Goal: Find contact information: Find contact information

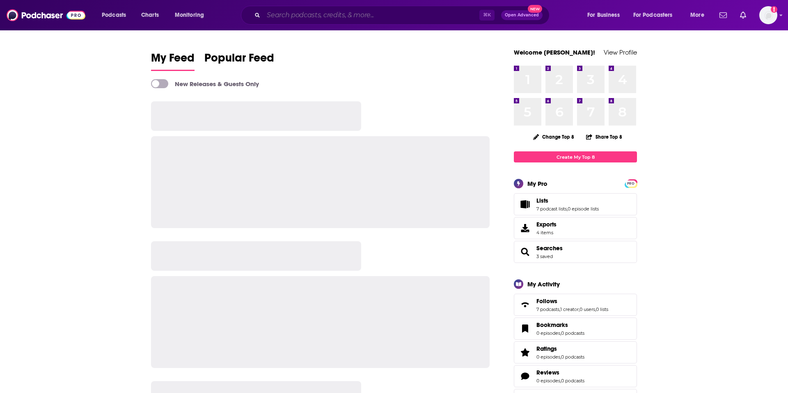
click at [305, 15] on input "Search podcasts, credits, & more..." at bounding box center [372, 15] width 216 height 13
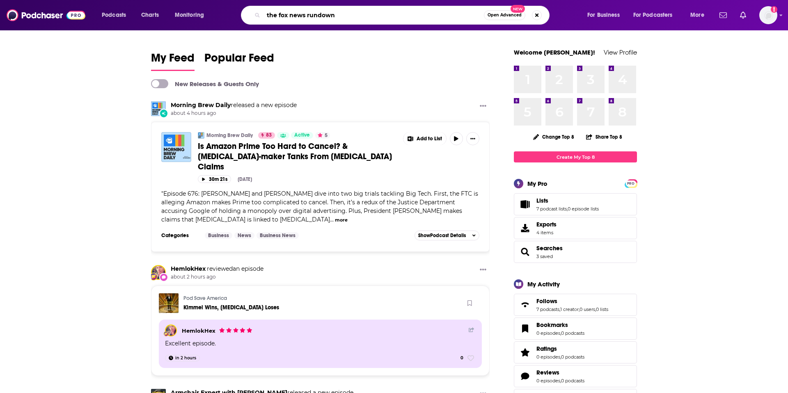
type input "the fox news rundown"
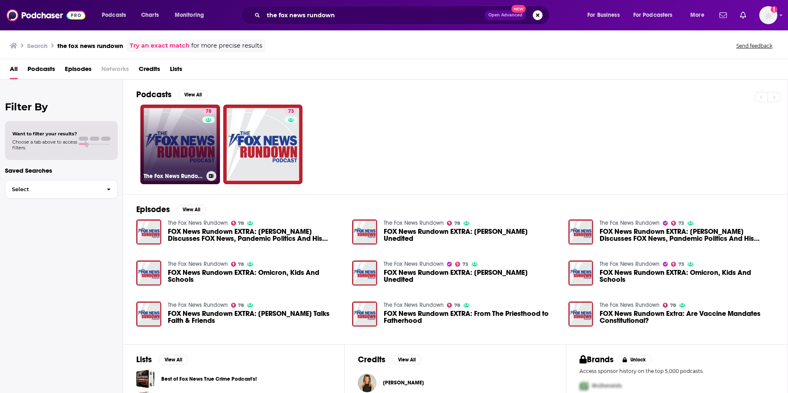
click at [187, 144] on link "78 The Fox News Rundown" at bounding box center [180, 145] width 80 height 80
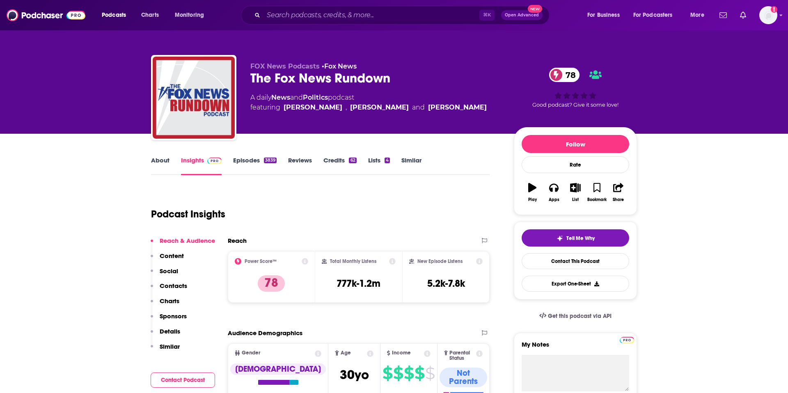
click at [178, 288] on p "Contacts" at bounding box center [174, 286] width 28 height 8
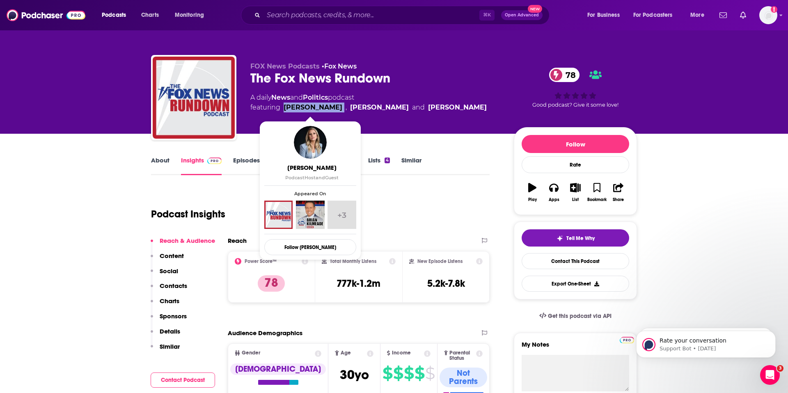
drag, startPoint x: 339, startPoint y: 108, endPoint x: 284, endPoint y: 110, distance: 54.6
click at [284, 110] on span "featuring [PERSON_NAME] , [PERSON_NAME] and [PERSON_NAME]" at bounding box center [368, 108] width 236 height 10
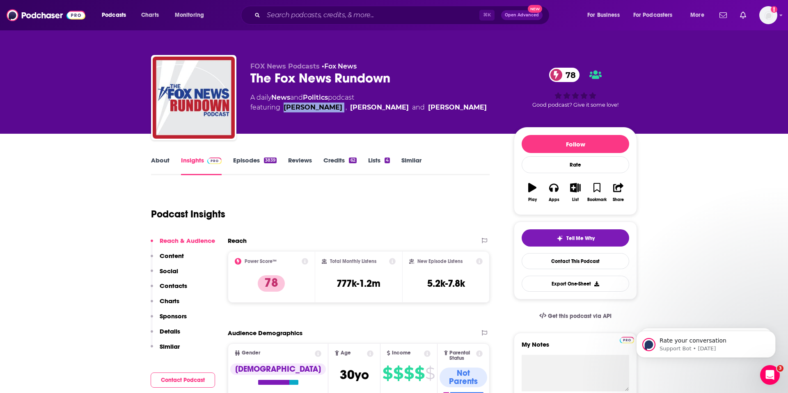
copy link "[PERSON_NAME]"
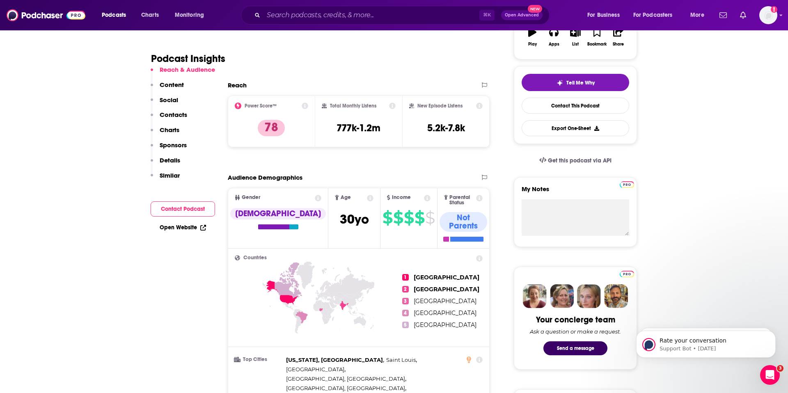
click at [182, 116] on p "Contacts" at bounding box center [174, 115] width 28 height 8
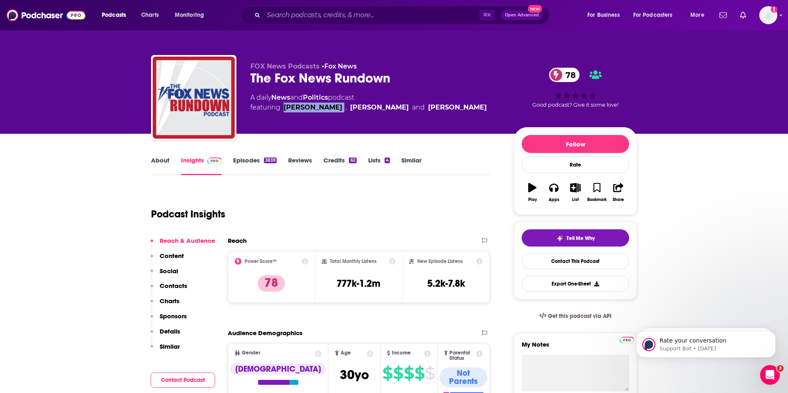
click at [164, 161] on link "About" at bounding box center [160, 165] width 18 height 19
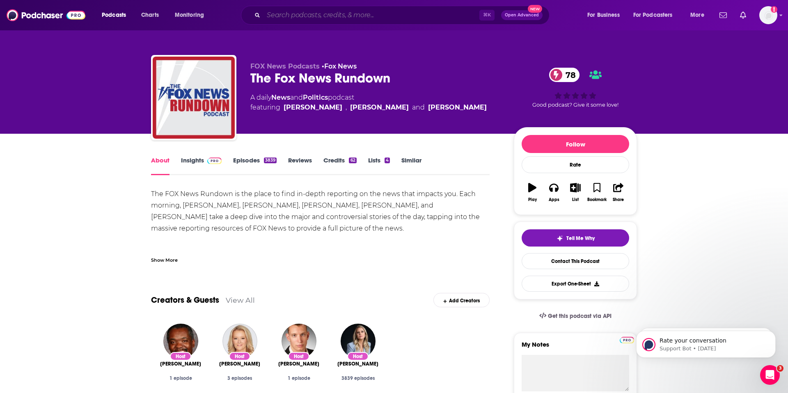
click at [291, 12] on input "Search podcasts, credits, & more..." at bounding box center [372, 15] width 216 height 13
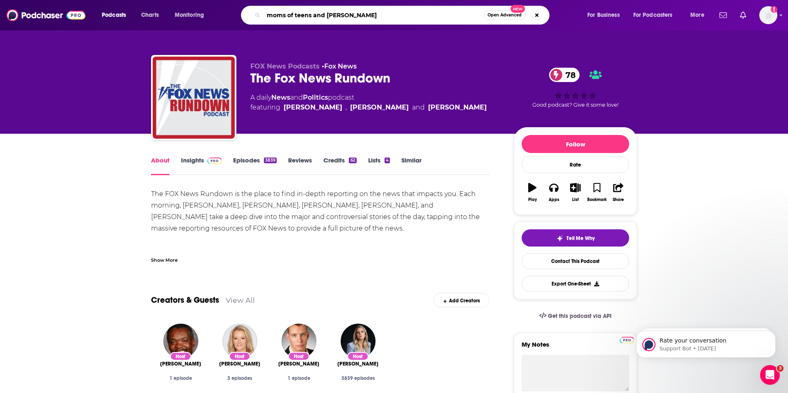
type input "moms of teens and tweens"
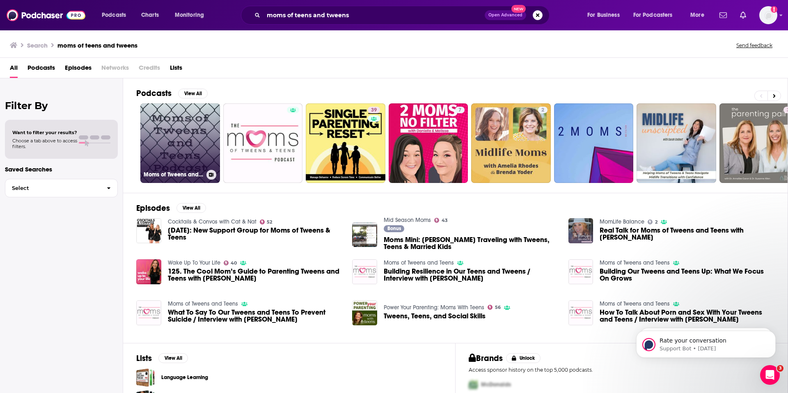
click at [189, 138] on link "Moms of Tweens and Teens Podcast" at bounding box center [180, 143] width 80 height 80
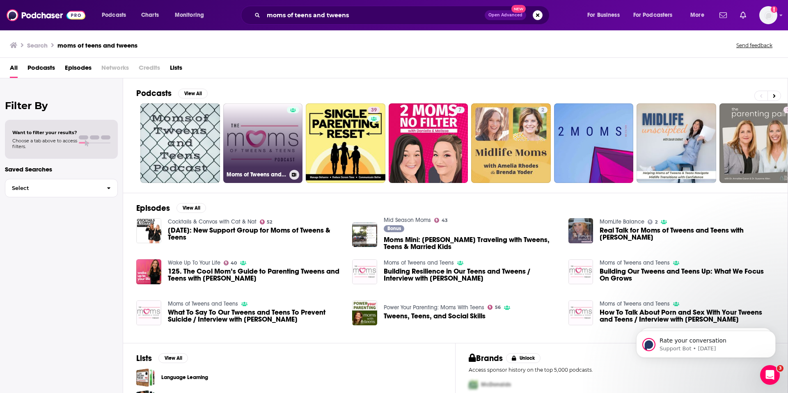
click at [280, 124] on link "Moms of Tweens and Teens" at bounding box center [263, 143] width 80 height 80
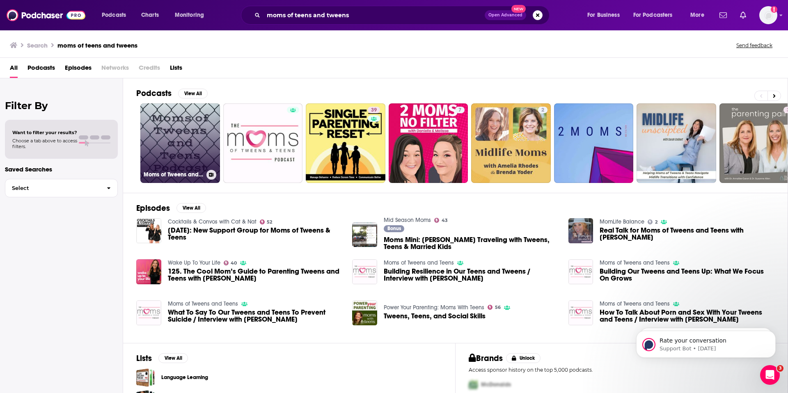
click at [193, 119] on link "Moms of Tweens and Teens Podcast" at bounding box center [180, 143] width 80 height 80
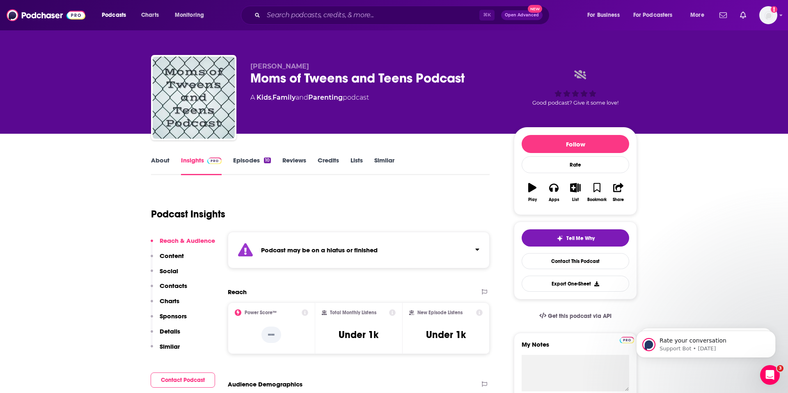
click at [248, 161] on link "Episodes 10" at bounding box center [252, 165] width 38 height 19
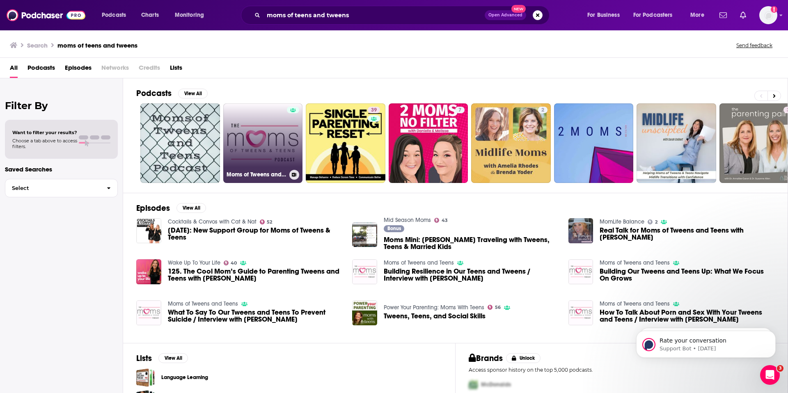
click at [264, 150] on link "Moms of Tweens and Teens" at bounding box center [263, 143] width 80 height 80
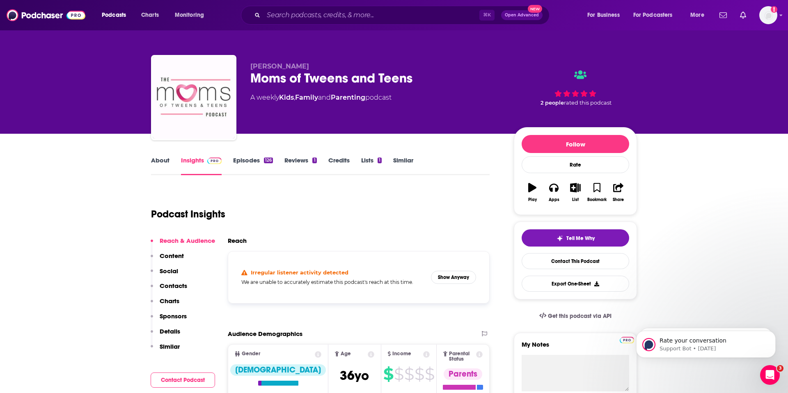
click at [252, 163] on link "Episodes 126" at bounding box center [253, 165] width 40 height 19
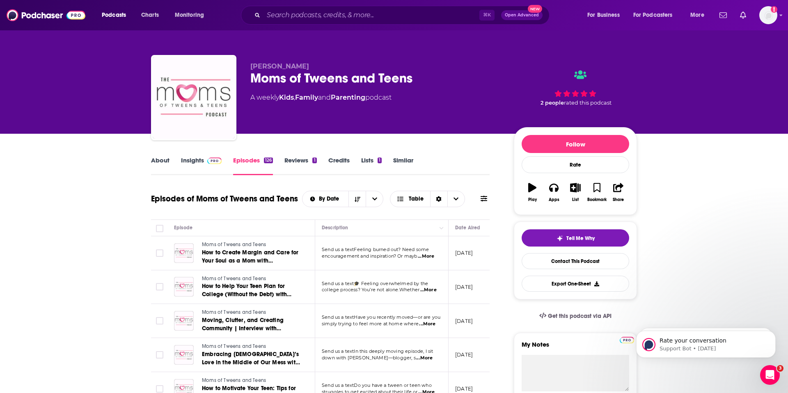
click at [165, 157] on link "About" at bounding box center [160, 165] width 18 height 19
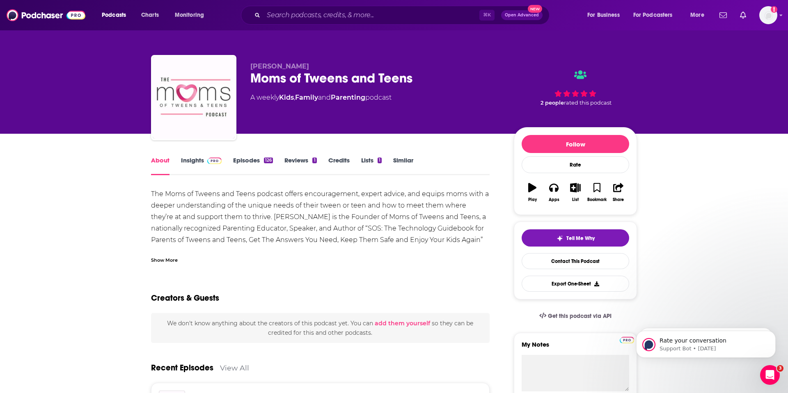
click at [198, 159] on link "Insights" at bounding box center [201, 165] width 41 height 19
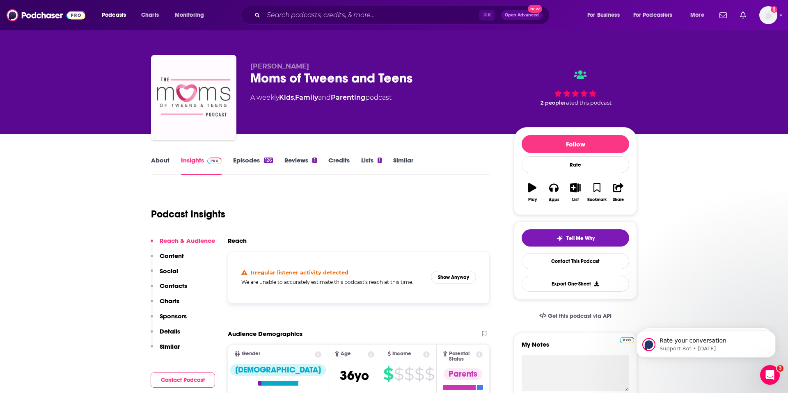
click at [177, 287] on p "Contacts" at bounding box center [174, 286] width 28 height 8
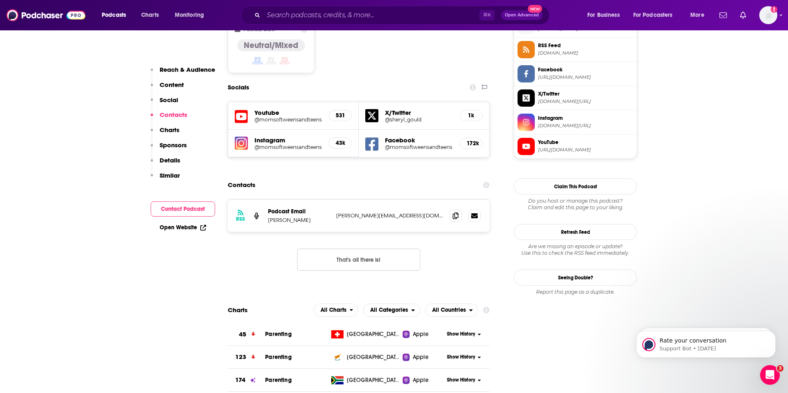
scroll to position [705, 0]
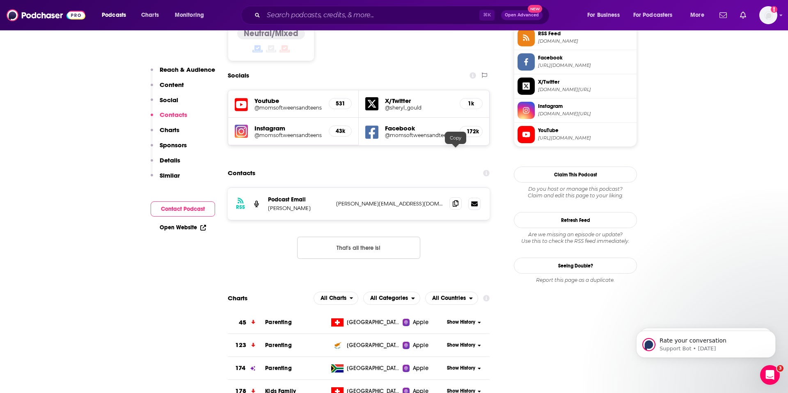
click at [456, 200] on icon at bounding box center [456, 203] width 6 height 7
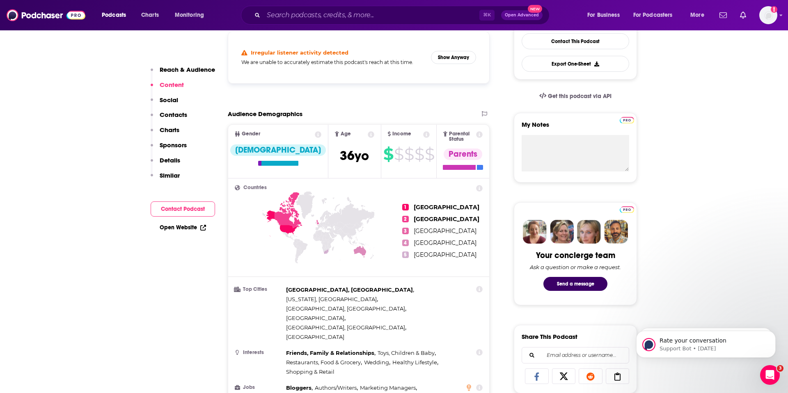
scroll to position [0, 0]
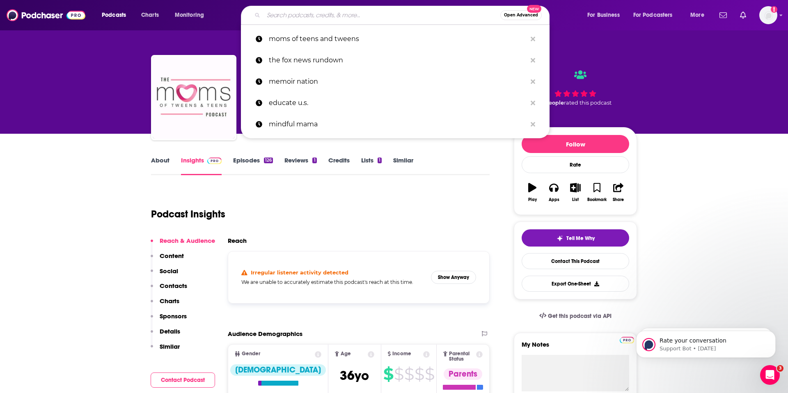
click at [328, 12] on input "Search podcasts, credits, & more..." at bounding box center [382, 15] width 237 height 13
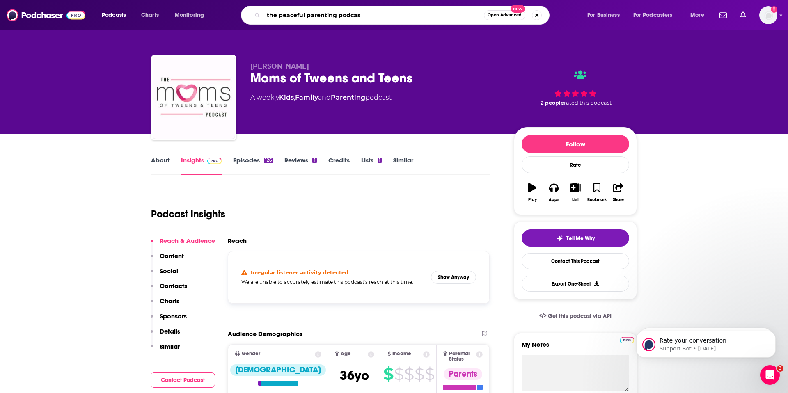
type input "the peaceful parenting podcast"
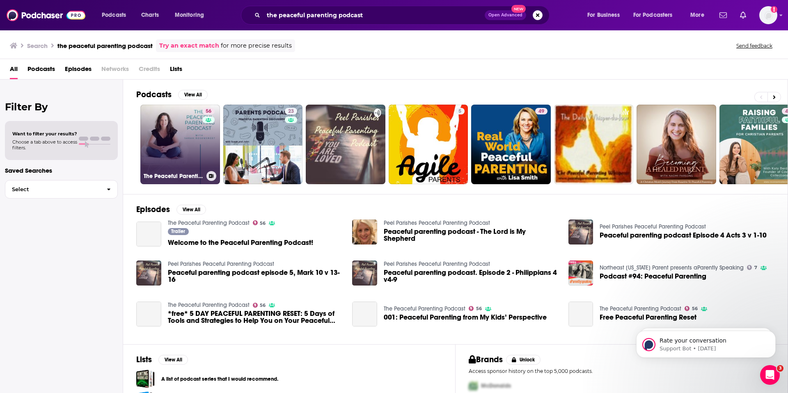
click at [181, 137] on link "56 The Peaceful Parenting Podcast" at bounding box center [180, 145] width 80 height 80
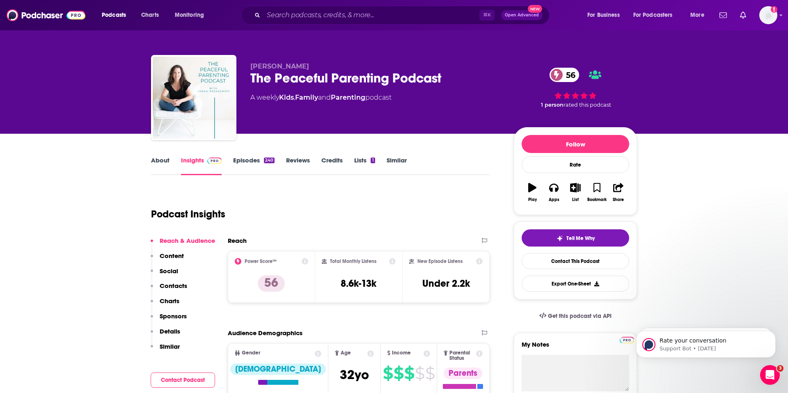
click at [159, 161] on link "About" at bounding box center [160, 165] width 18 height 19
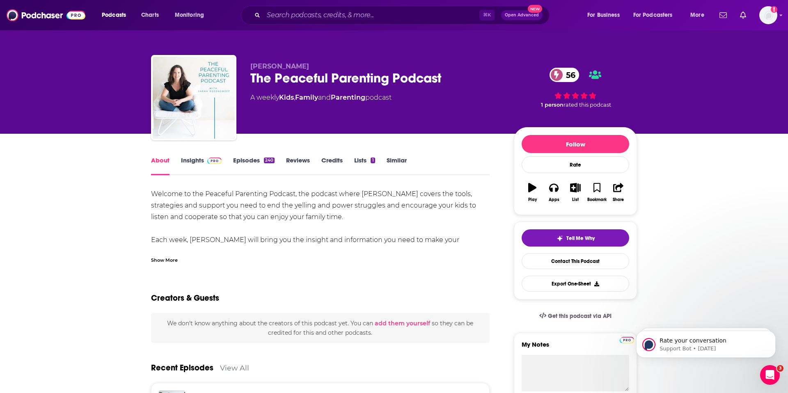
click at [172, 259] on div "Show More" at bounding box center [164, 260] width 27 height 8
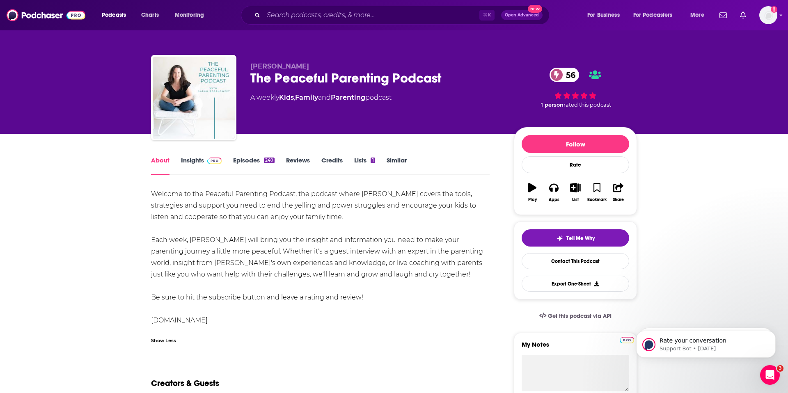
click at [191, 161] on link "Insights" at bounding box center [201, 165] width 41 height 19
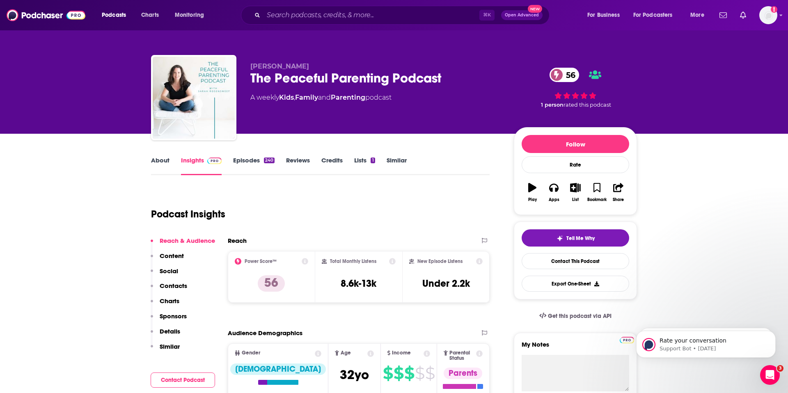
click at [175, 286] on p "Contacts" at bounding box center [174, 286] width 28 height 8
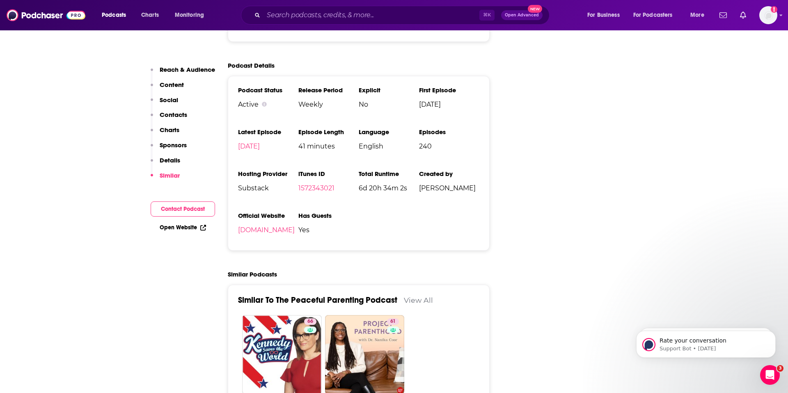
scroll to position [1050, 0]
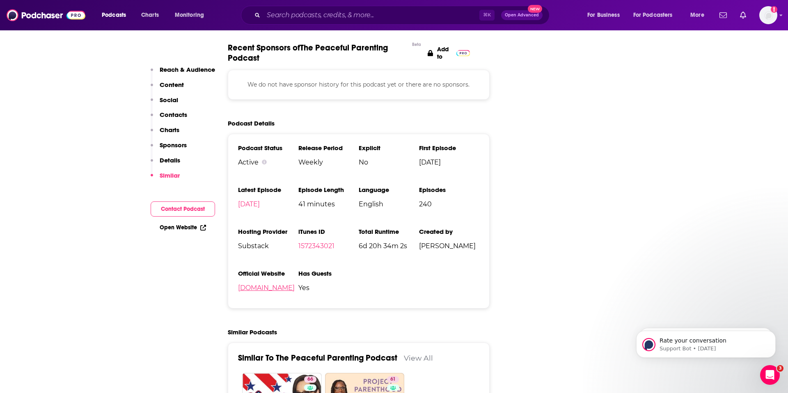
click at [295, 284] on link "[DOMAIN_NAME]" at bounding box center [266, 288] width 57 height 8
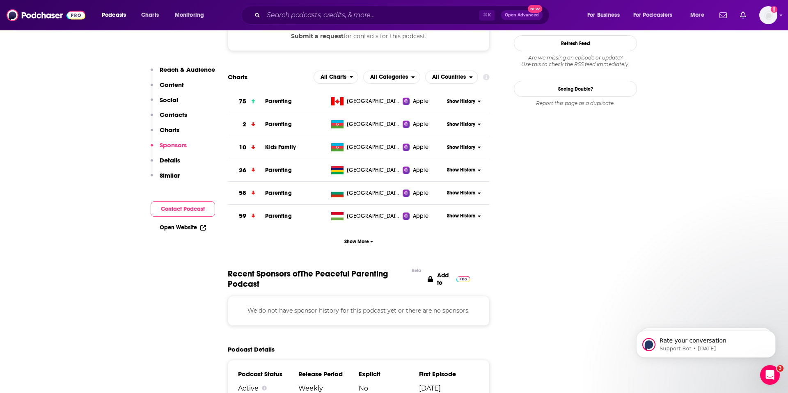
scroll to position [810, 0]
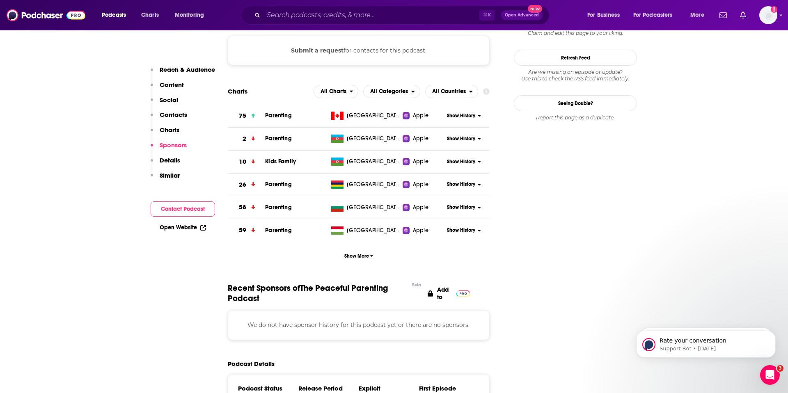
click at [202, 206] on button "Contact Podcast" at bounding box center [183, 209] width 64 height 15
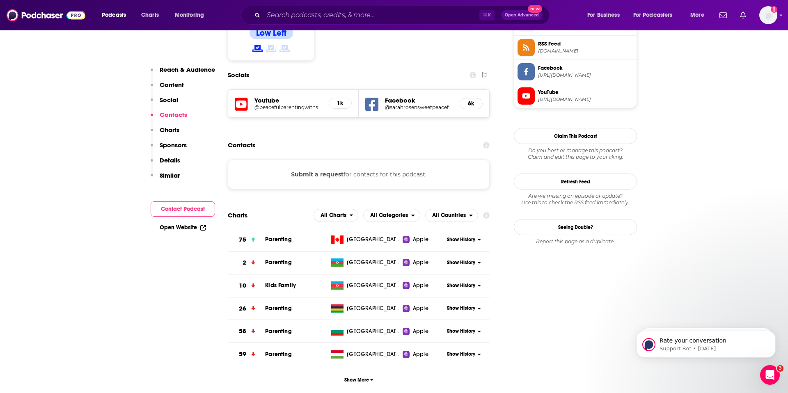
scroll to position [677, 0]
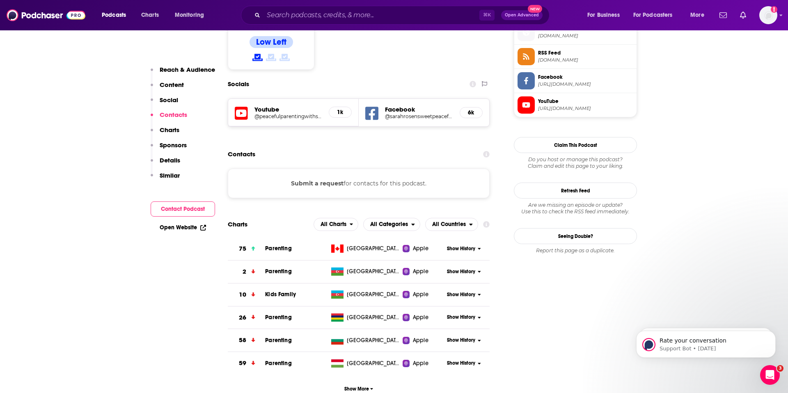
click at [355, 169] on div "Submit a request for contacts for this podcast." at bounding box center [359, 184] width 262 height 30
click at [329, 179] on button "Submit a request" at bounding box center [317, 183] width 53 height 9
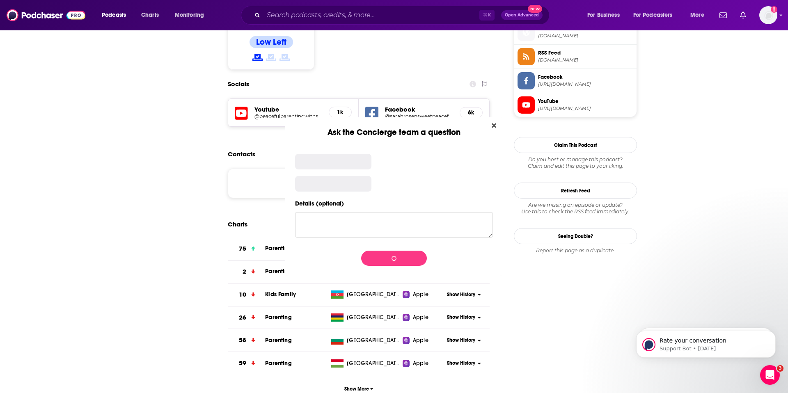
scroll to position [0, 0]
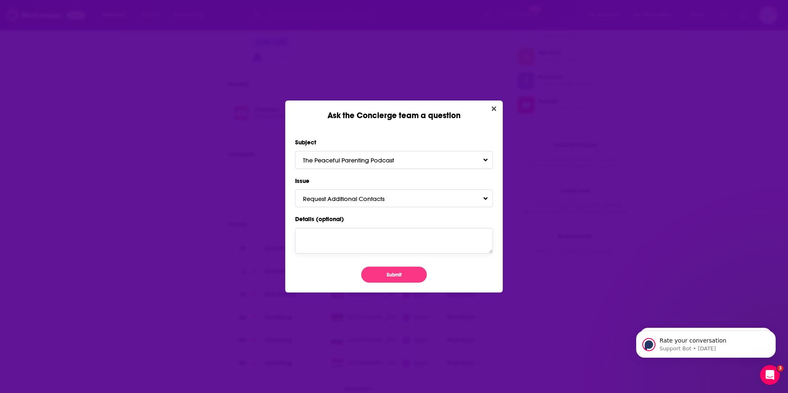
click at [378, 245] on textarea "Details (optional)" at bounding box center [394, 240] width 198 height 25
type textarea "would love an email to contact this podcast."
click at [391, 275] on button "Submit" at bounding box center [394, 275] width 66 height 16
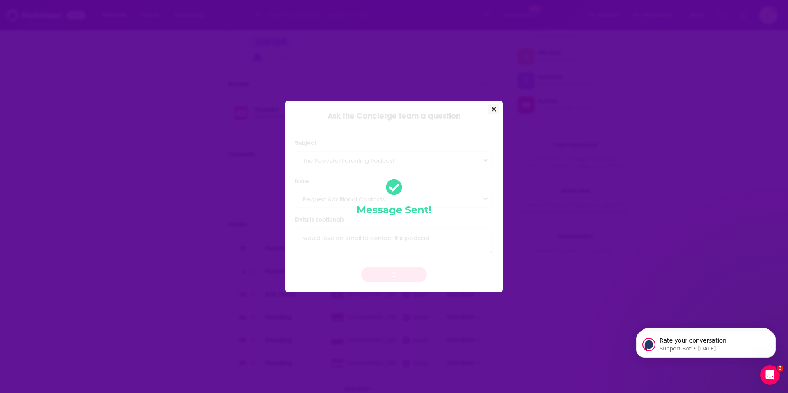
click at [492, 109] on icon "Close" at bounding box center [494, 109] width 5 height 7
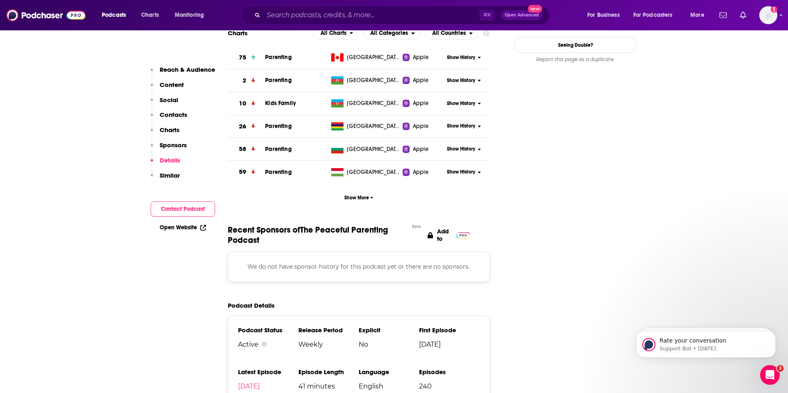
scroll to position [701, 0]
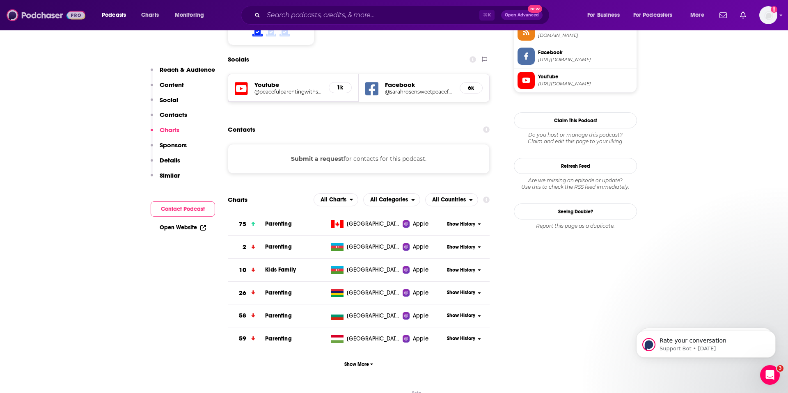
click at [40, 13] on img at bounding box center [46, 15] width 79 height 16
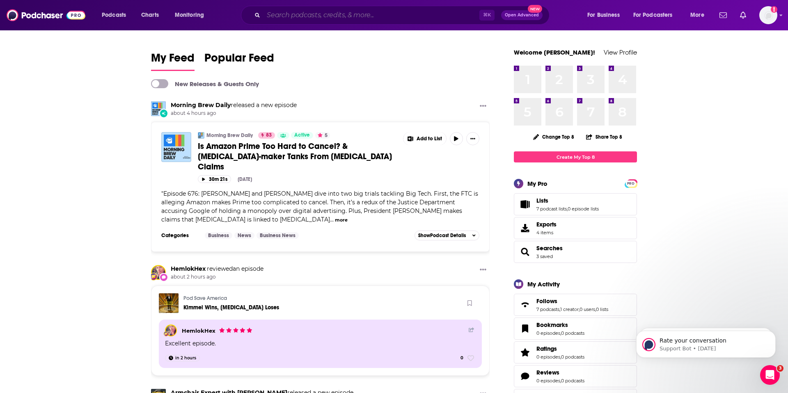
click at [268, 18] on input "Search podcasts, credits, & more..." at bounding box center [372, 15] width 216 height 13
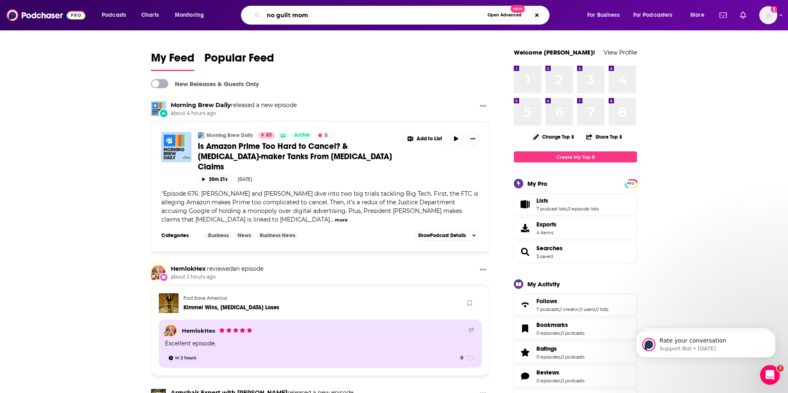
type input "no guilt mom"
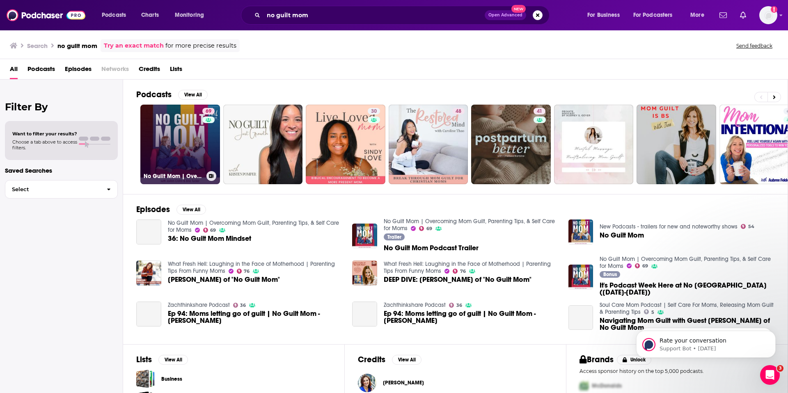
click at [170, 149] on link "69 No Guilt Mom | Overcoming Mom Guilt, Parenting Tips, & Self Care for Moms" at bounding box center [180, 145] width 80 height 80
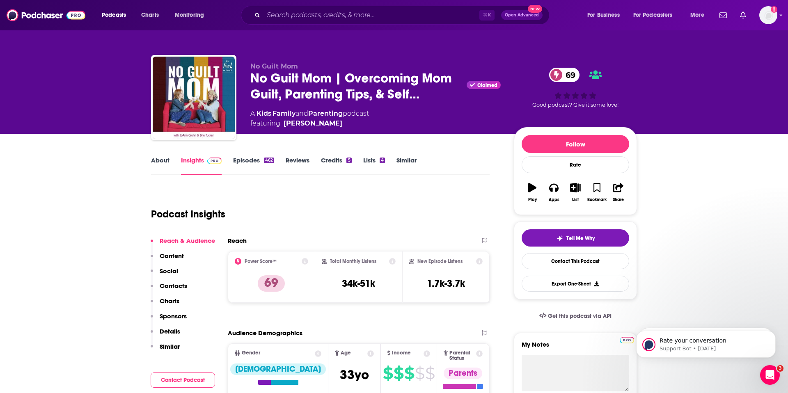
click at [163, 157] on link "About" at bounding box center [160, 165] width 18 height 19
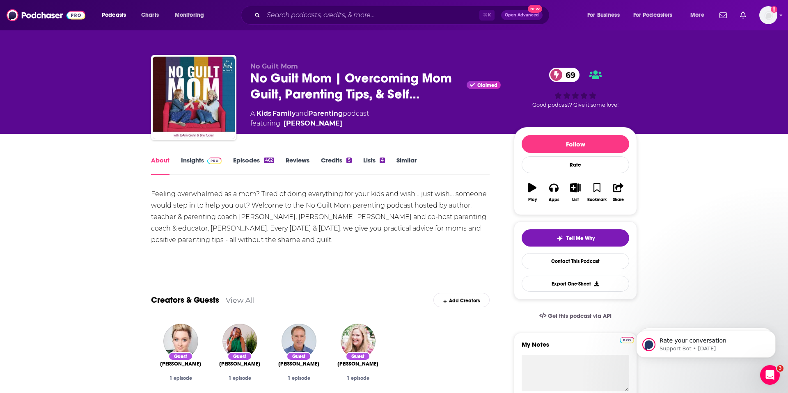
click at [250, 161] on link "Episodes 462" at bounding box center [253, 165] width 41 height 19
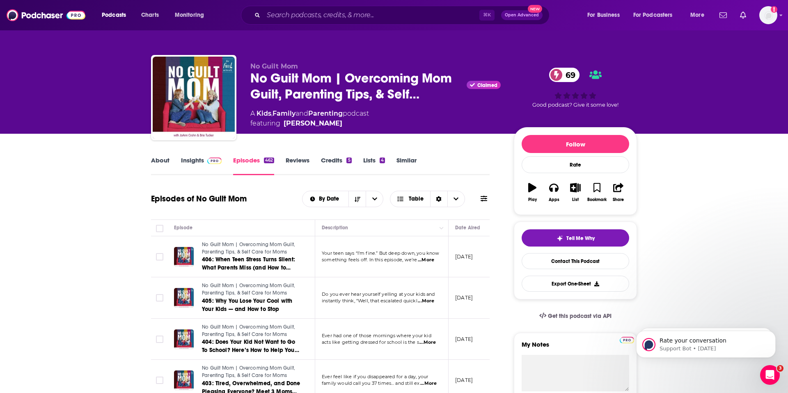
click at [195, 156] on link "Insights" at bounding box center [201, 165] width 41 height 19
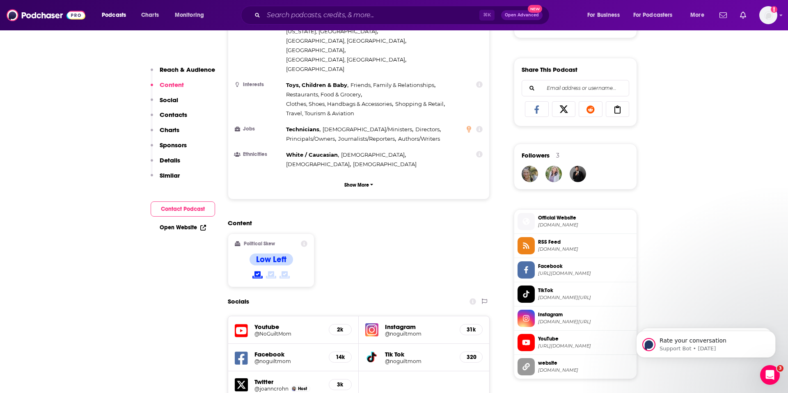
scroll to position [555, 0]
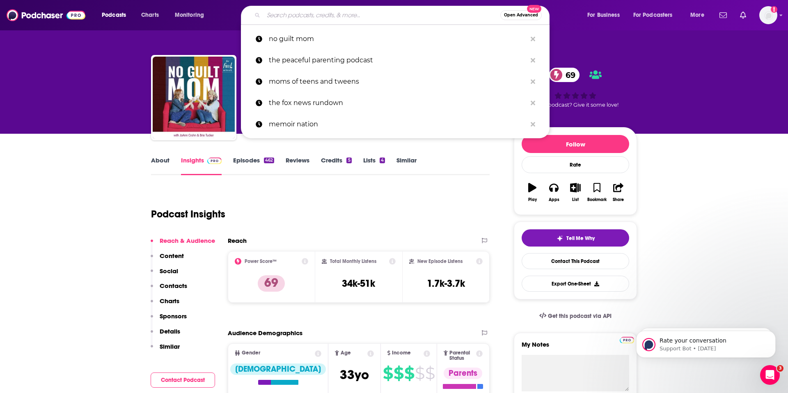
click at [403, 9] on input "Search podcasts, credits, & more..." at bounding box center [382, 15] width 237 height 13
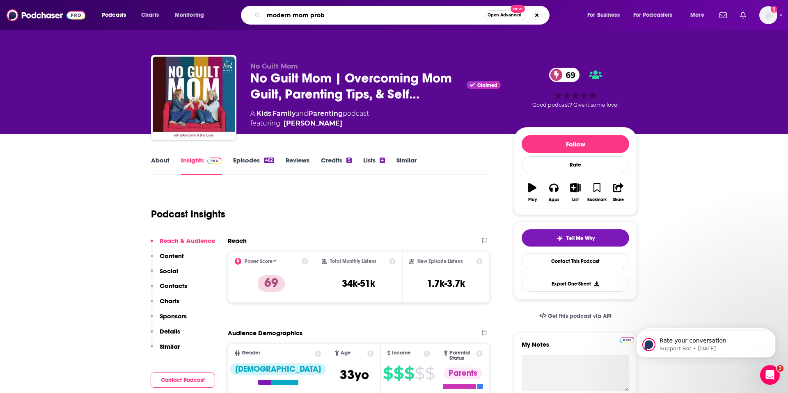
type input "modern mom probs"
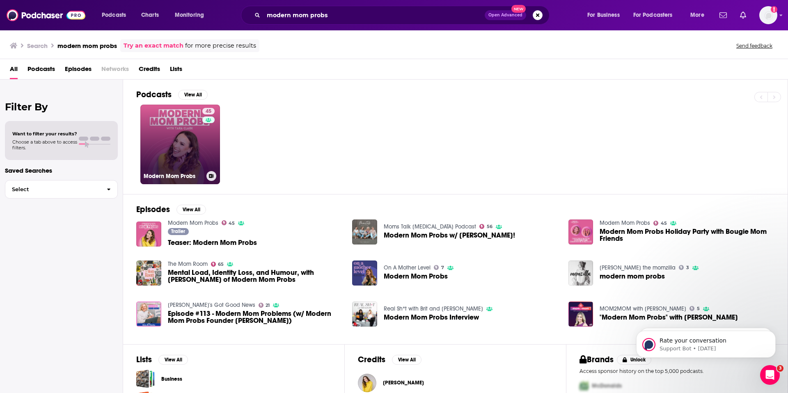
click at [207, 147] on div "45" at bounding box center [209, 139] width 14 height 63
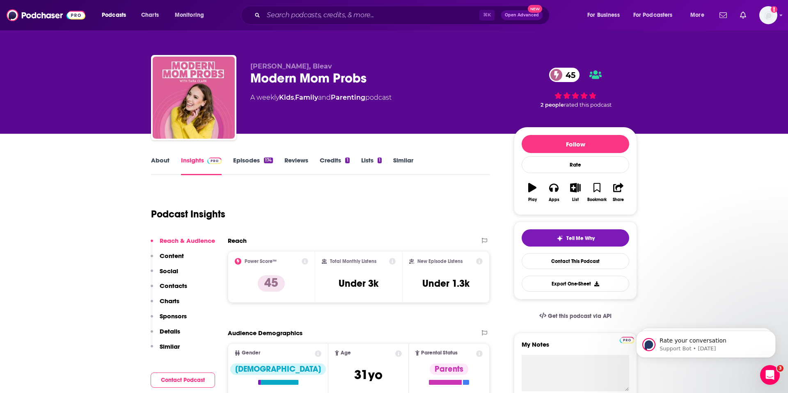
click at [165, 163] on link "About" at bounding box center [160, 165] width 18 height 19
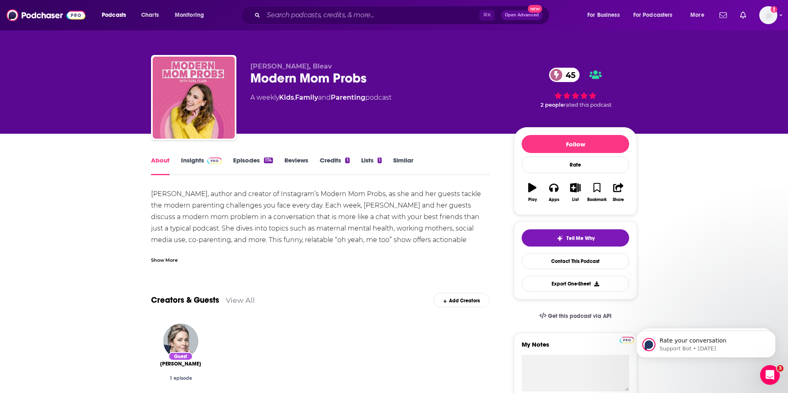
click at [193, 164] on link "Insights" at bounding box center [201, 165] width 41 height 19
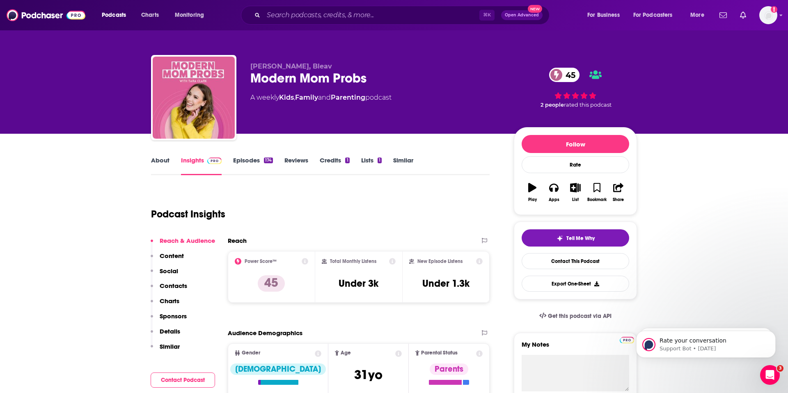
click at [177, 284] on p "Contacts" at bounding box center [174, 286] width 28 height 8
click at [164, 161] on link "About" at bounding box center [160, 165] width 18 height 19
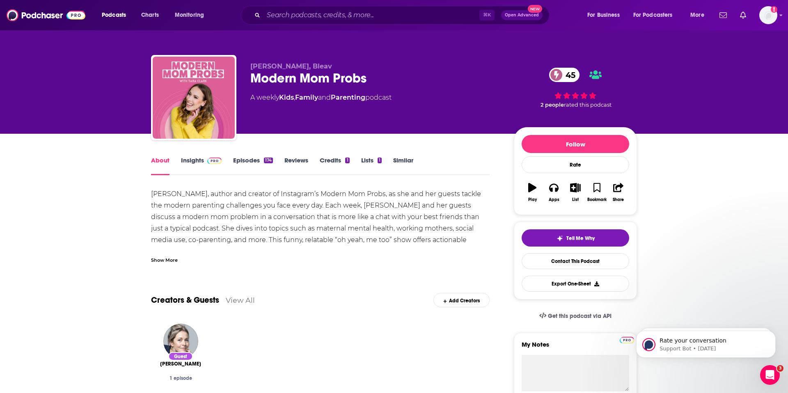
click at [195, 161] on link "Insights" at bounding box center [201, 165] width 41 height 19
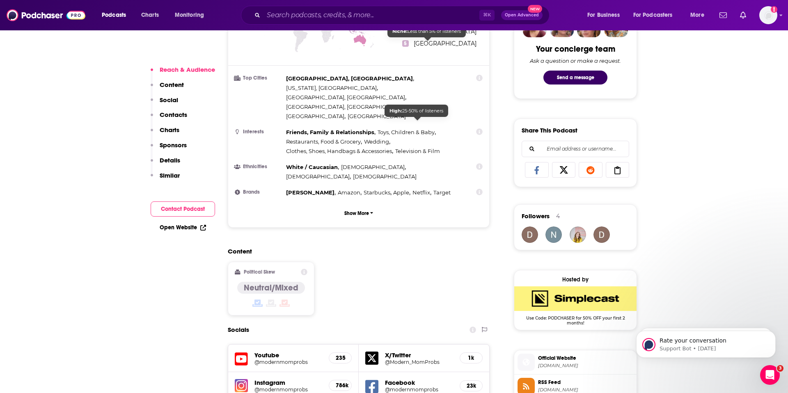
scroll to position [516, 0]
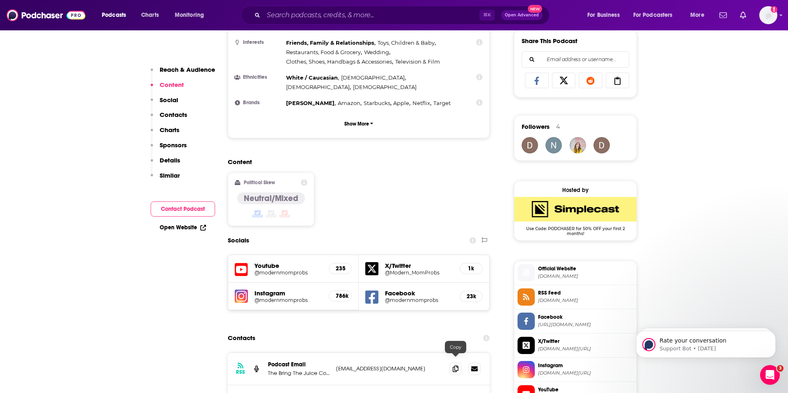
click at [455, 393] on icon at bounding box center [456, 399] width 6 height 7
click at [334, 12] on input "Search podcasts, credits, & more..." at bounding box center [372, 15] width 216 height 13
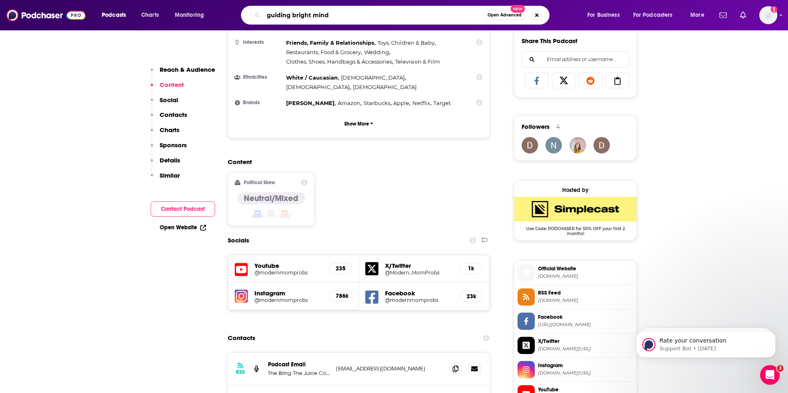
type input "guiding bright minds"
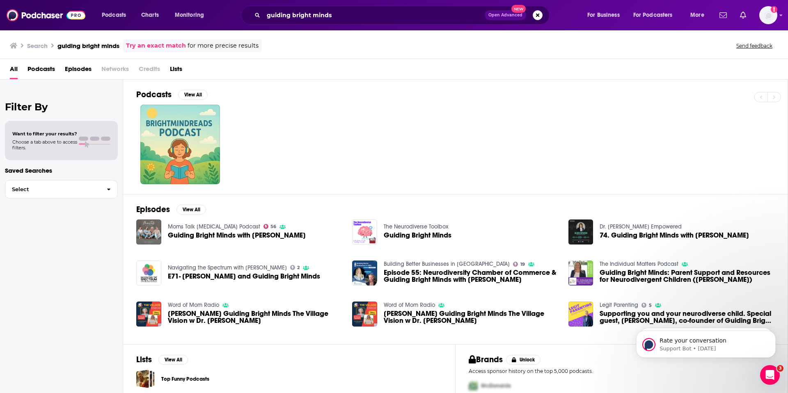
click at [273, 236] on span "Guiding Bright Minds with [PERSON_NAME]" at bounding box center [237, 235] width 138 height 7
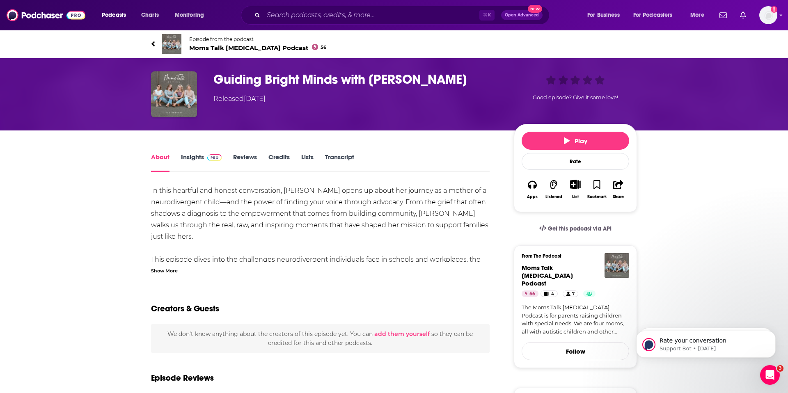
click at [287, 83] on h1 "Guiding Bright Minds with [PERSON_NAME]" at bounding box center [356, 79] width 287 height 16
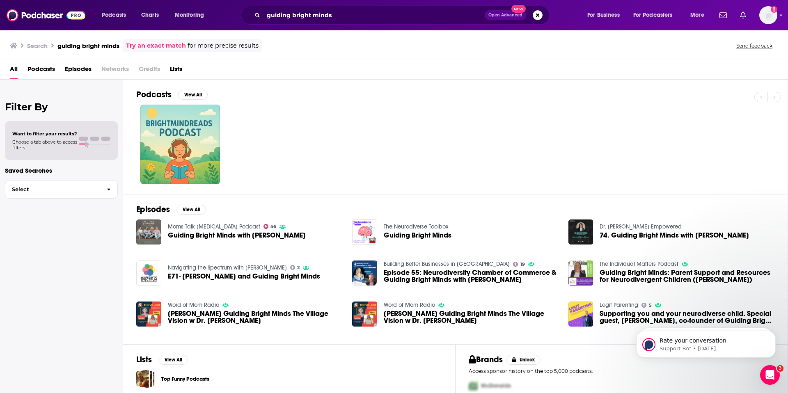
click at [445, 236] on span "Guiding Bright Minds" at bounding box center [418, 235] width 68 height 7
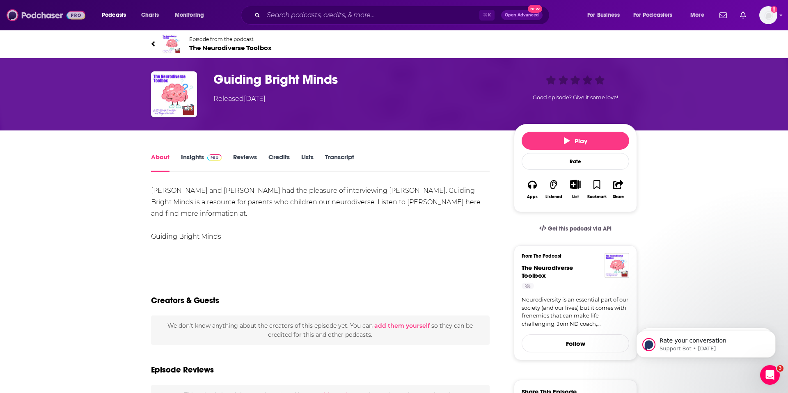
click at [34, 16] on img at bounding box center [46, 15] width 79 height 16
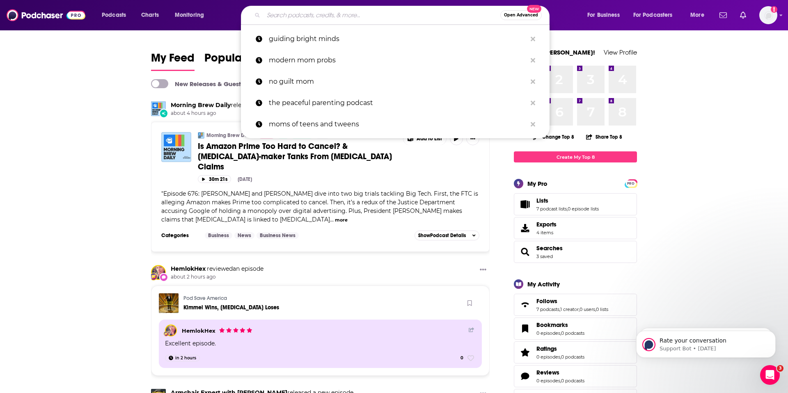
click at [322, 15] on input "Search podcasts, credits, & more..." at bounding box center [382, 15] width 237 height 13
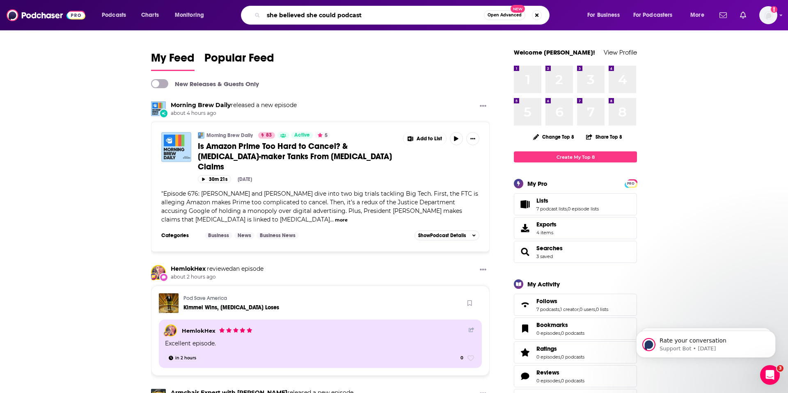
type input "she believed she could podcast"
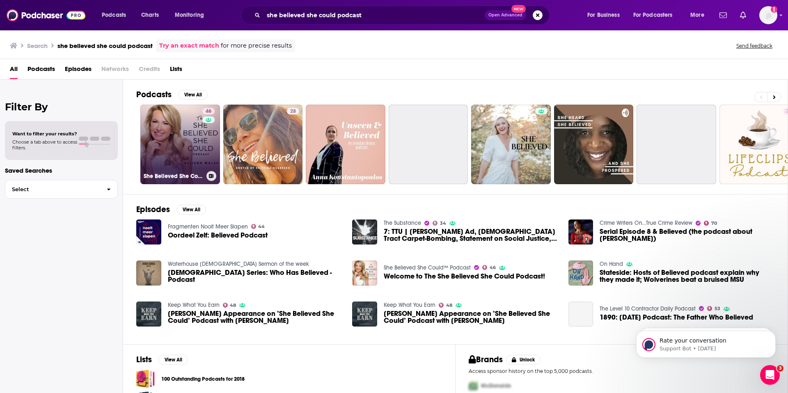
click at [179, 131] on link "46 She Believed She Could™ Podcast" at bounding box center [180, 145] width 80 height 80
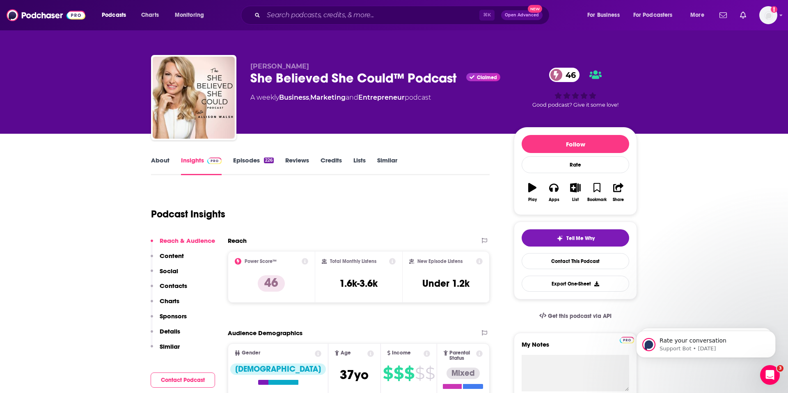
click at [174, 282] on p "Contacts" at bounding box center [174, 286] width 28 height 8
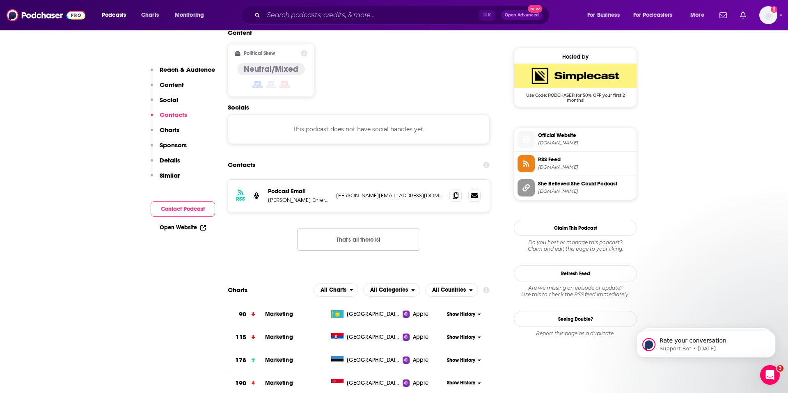
scroll to position [651, 0]
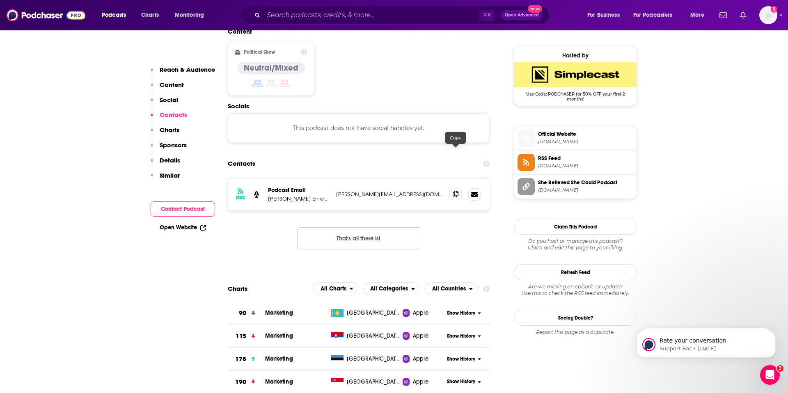
click at [456, 191] on icon at bounding box center [456, 194] width 6 height 7
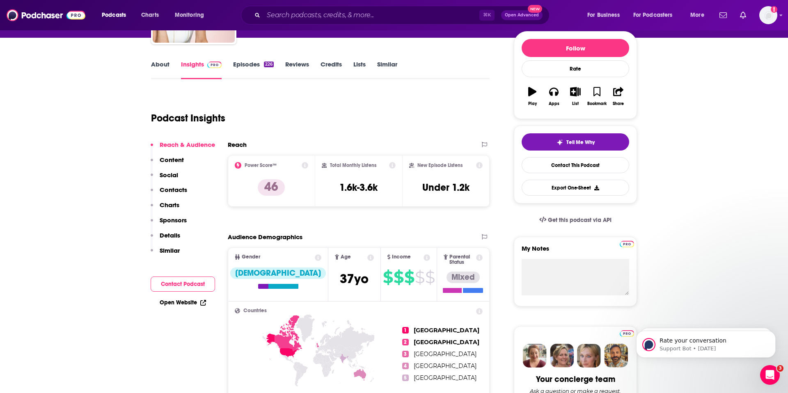
scroll to position [0, 0]
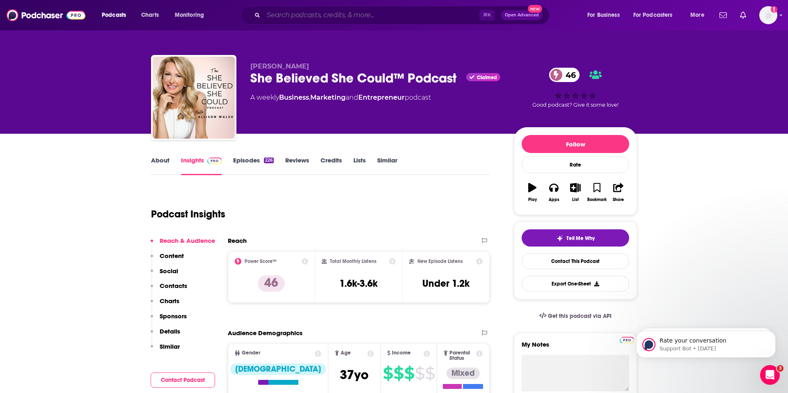
click at [445, 10] on input "Search podcasts, credits, & more..." at bounding box center [372, 15] width 216 height 13
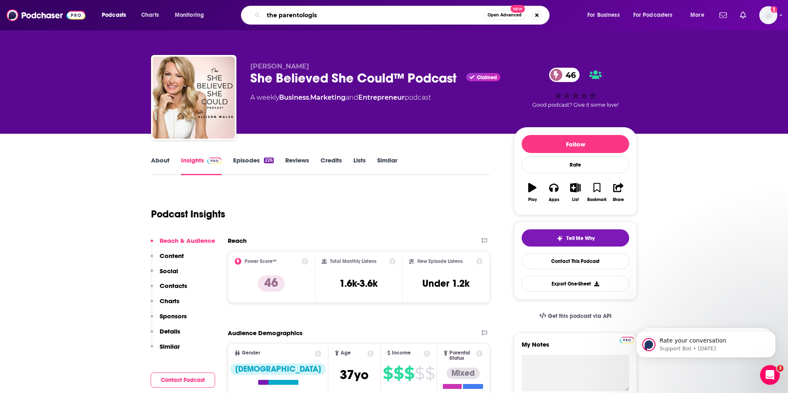
type input "the parentologist"
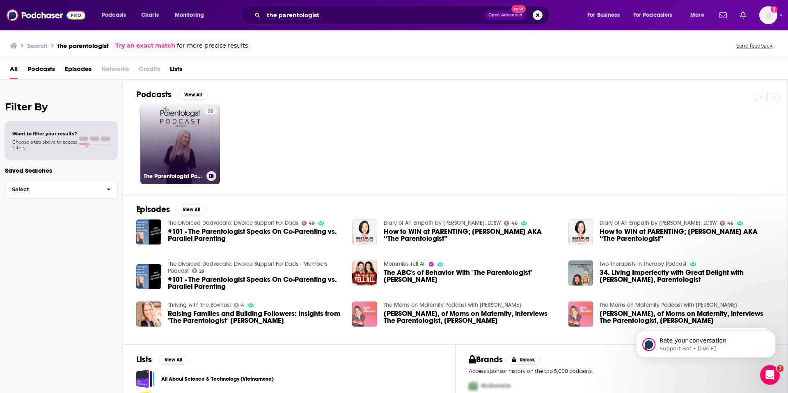
click at [196, 130] on link "30 The Parentologist Podcast" at bounding box center [180, 145] width 80 height 80
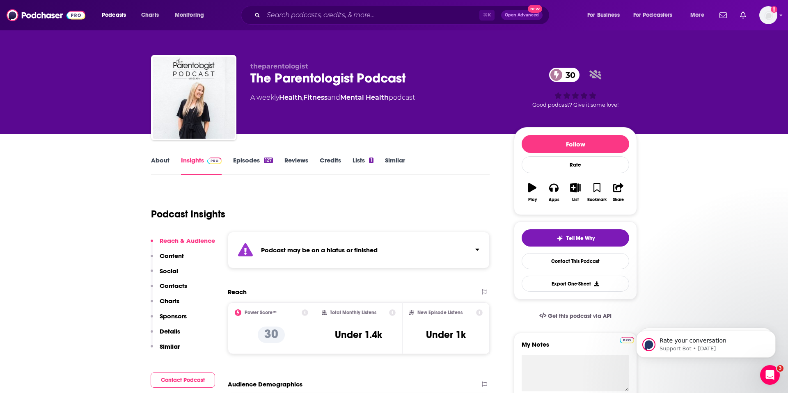
click at [159, 156] on div "About Insights Episodes 127 Reviews Credits Lists 1 Similar" at bounding box center [320, 165] width 339 height 20
click at [159, 163] on link "About" at bounding box center [160, 165] width 18 height 19
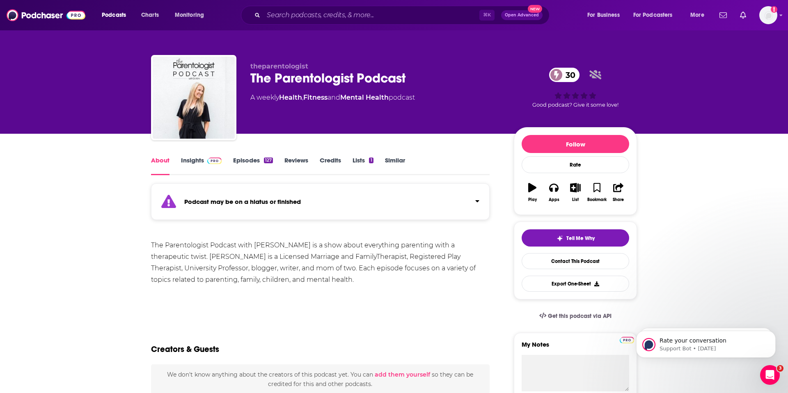
click at [187, 157] on link "Insights" at bounding box center [201, 165] width 41 height 19
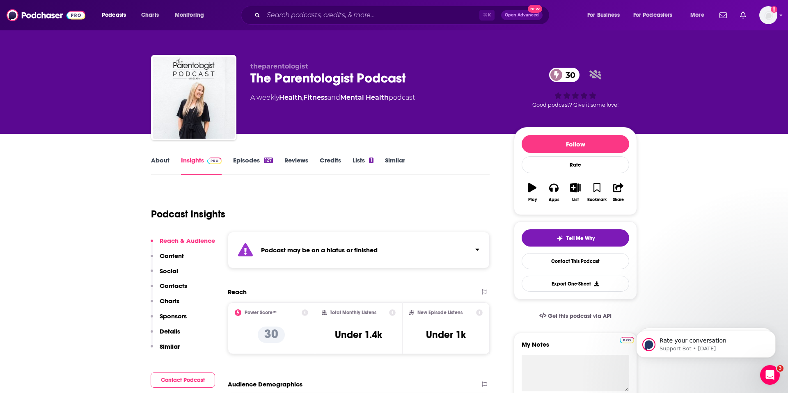
click at [170, 285] on p "Contacts" at bounding box center [174, 286] width 28 height 8
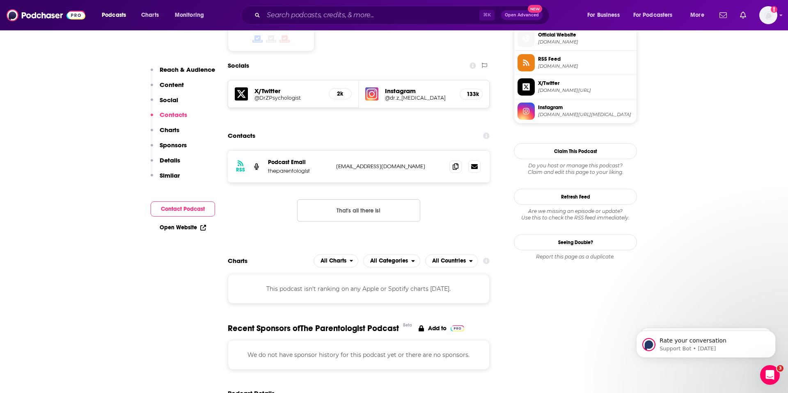
scroll to position [619, 0]
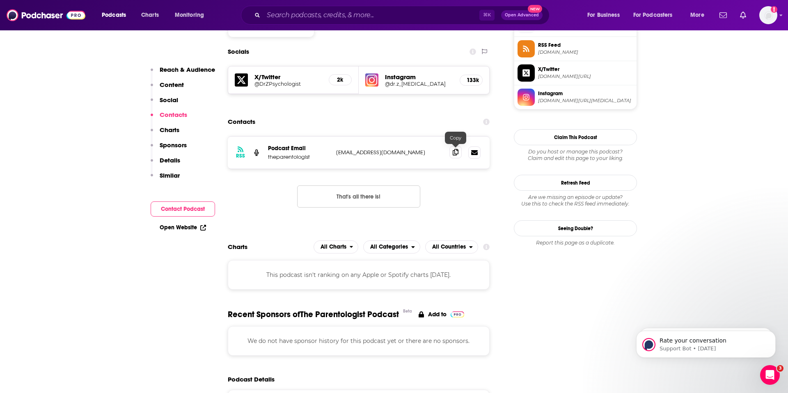
click at [455, 152] on icon at bounding box center [456, 152] width 6 height 7
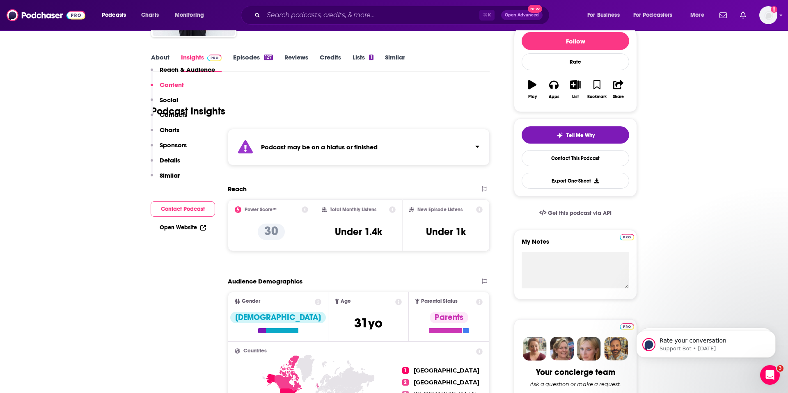
scroll to position [9, 0]
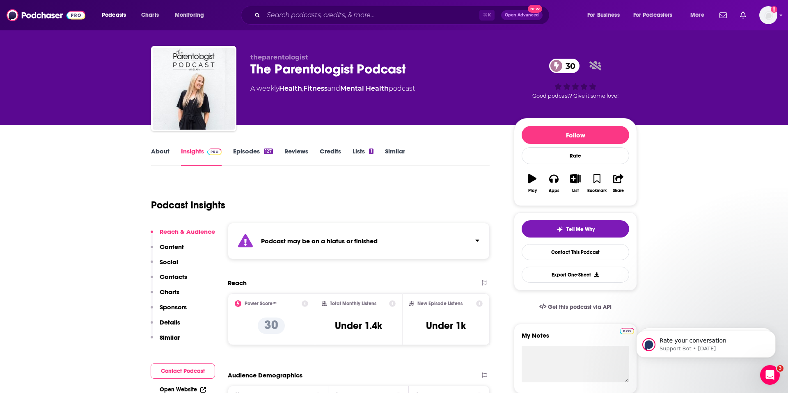
click at [165, 149] on link "About" at bounding box center [160, 156] width 18 height 19
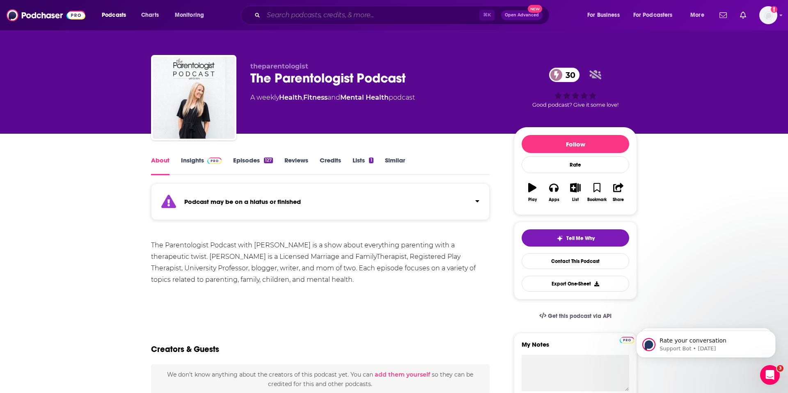
click at [277, 16] on input "Search podcasts, credits, & more..." at bounding box center [372, 15] width 216 height 13
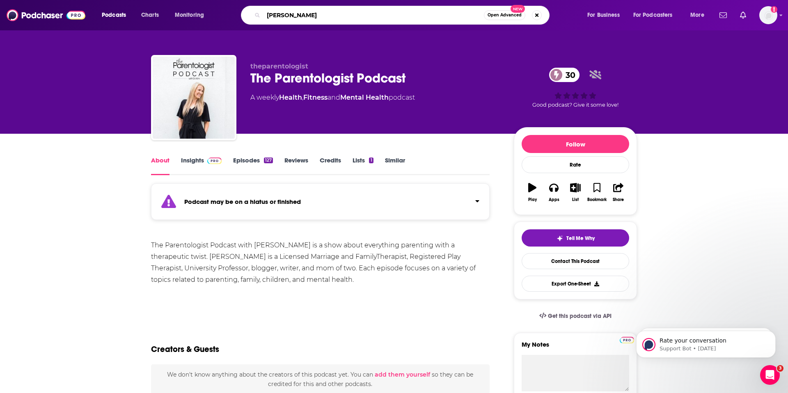
type input "[PERSON_NAME]"
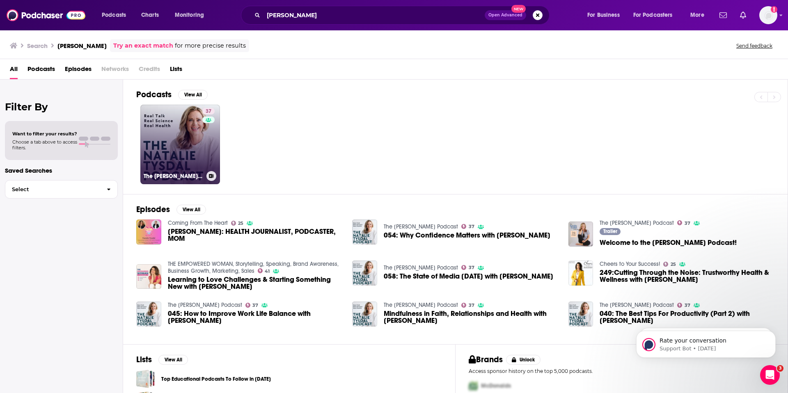
click at [190, 125] on link "37 The [PERSON_NAME] Podcast" at bounding box center [180, 145] width 80 height 80
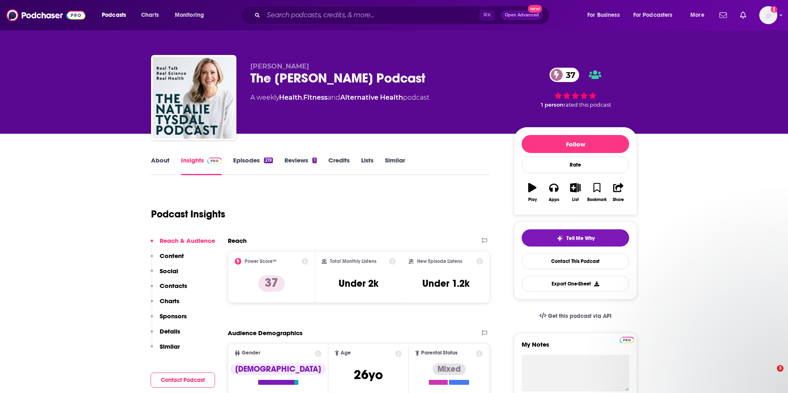
click at [165, 159] on link "About" at bounding box center [160, 165] width 18 height 19
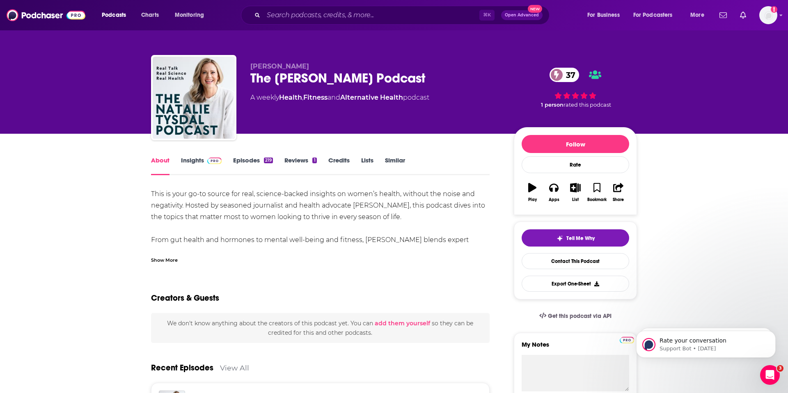
click at [243, 163] on link "Episodes 219" at bounding box center [253, 165] width 40 height 19
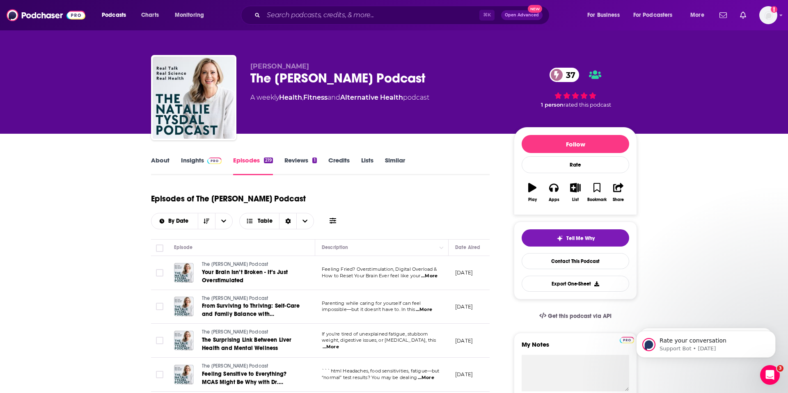
click at [201, 160] on link "Insights" at bounding box center [201, 165] width 41 height 19
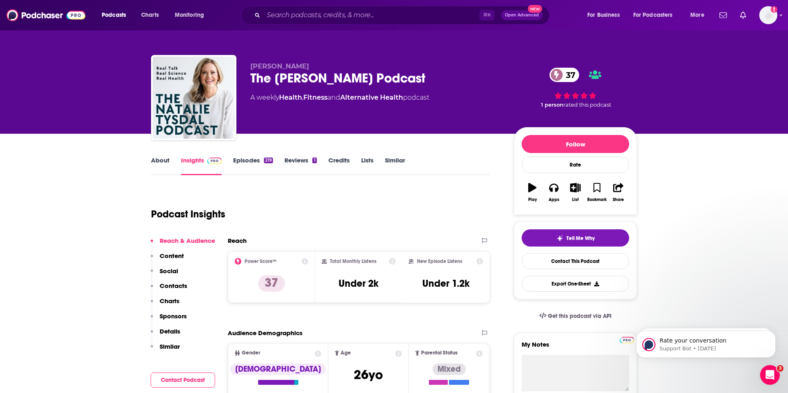
click at [170, 285] on p "Contacts" at bounding box center [174, 286] width 28 height 8
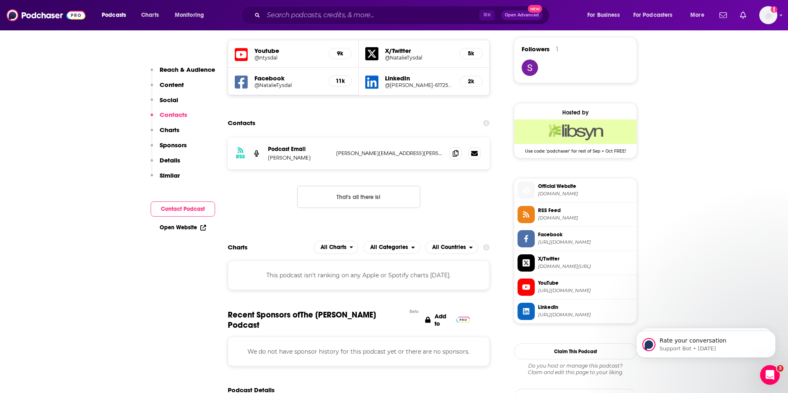
scroll to position [595, 0]
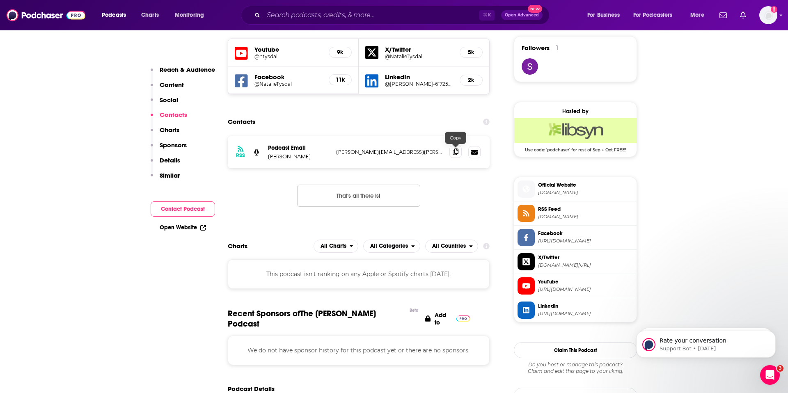
click at [455, 153] on icon at bounding box center [456, 152] width 6 height 7
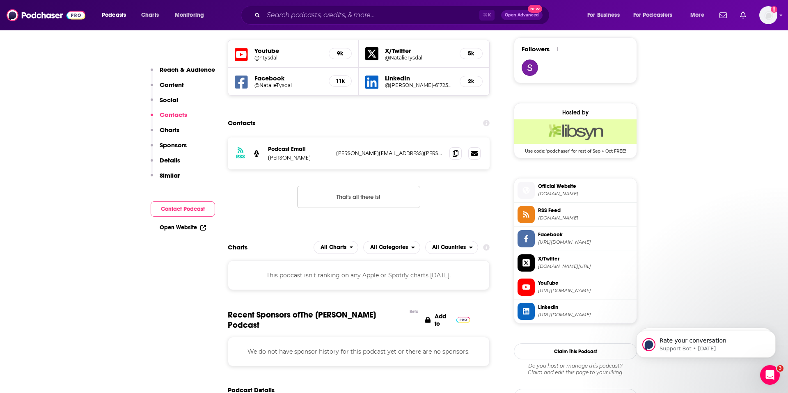
scroll to position [0, 0]
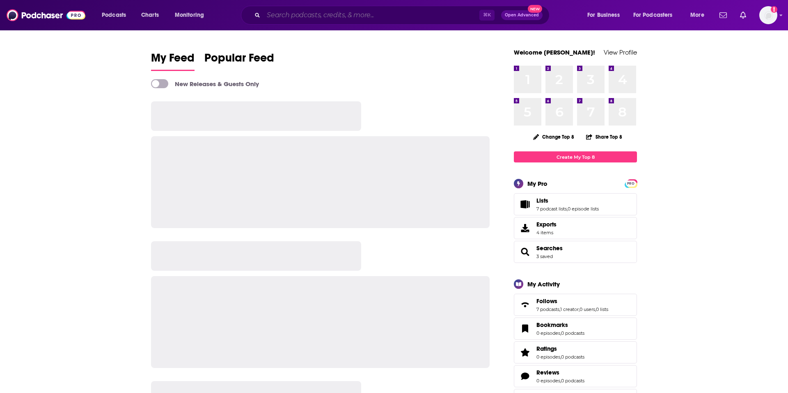
click at [362, 15] on input "Search podcasts, credits, & more..." at bounding box center [372, 15] width 216 height 13
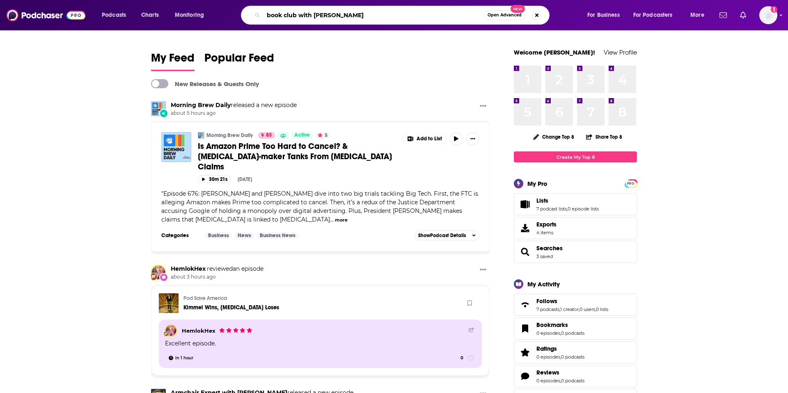
type input "book club with [PERSON_NAME]"
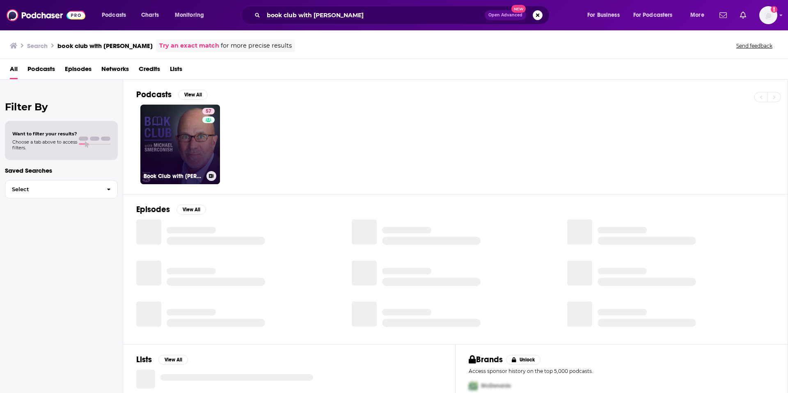
click at [183, 143] on link "57 Book Club with Michael Smerconish" at bounding box center [180, 145] width 80 height 80
